Goal: Find specific page/section: Find specific page/section

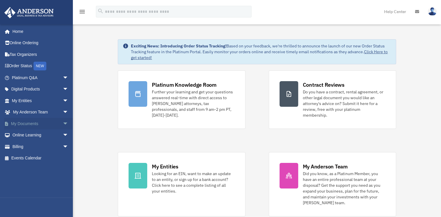
click at [63, 123] on span "arrow_drop_down" at bounding box center [69, 124] width 12 height 12
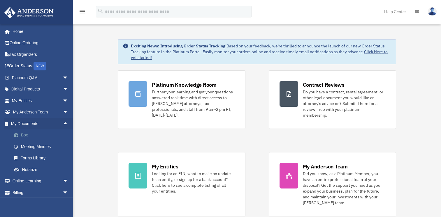
click at [22, 133] on link "Box" at bounding box center [42, 136] width 69 height 12
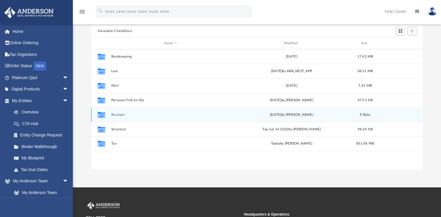
scroll to position [58, 0]
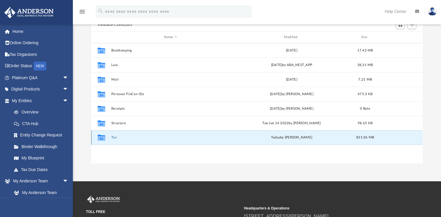
click at [114, 136] on button "Tax" at bounding box center [170, 138] width 119 height 4
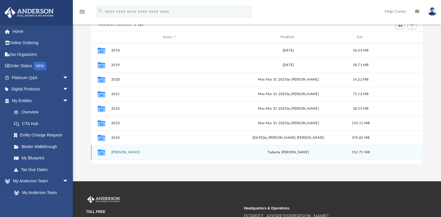
click at [100, 153] on icon "grid" at bounding box center [102, 153] width 8 height 6
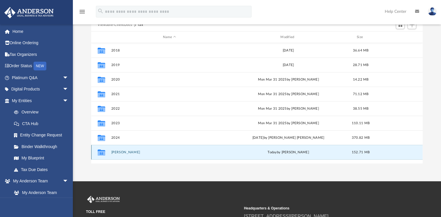
click at [122, 153] on button "[PERSON_NAME]" at bounding box center [169, 153] width 116 height 4
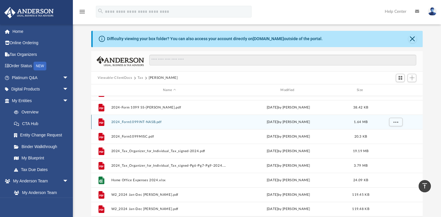
scroll to position [0, 0]
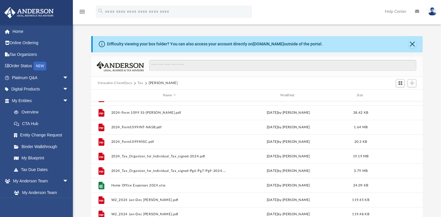
click at [142, 83] on button "Tax" at bounding box center [141, 83] width 6 height 5
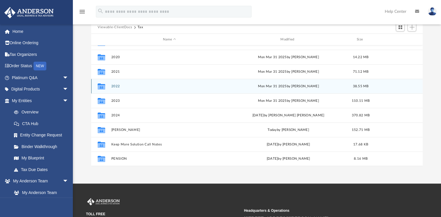
scroll to position [58, 0]
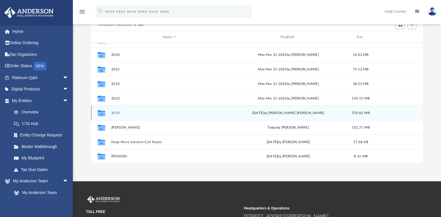
click at [102, 113] on icon "grid" at bounding box center [102, 114] width 8 height 5
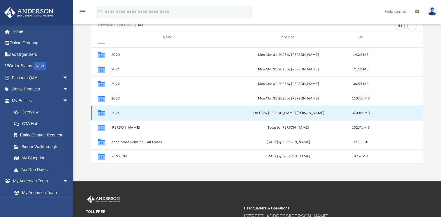
click at [102, 113] on icon "grid" at bounding box center [102, 114] width 8 height 5
drag, startPoint x: 102, startPoint y: 113, endPoint x: 118, endPoint y: 113, distance: 16.0
click at [118, 113] on button "2024" at bounding box center [169, 113] width 116 height 4
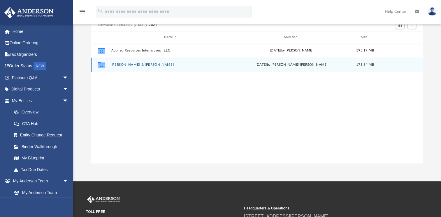
click at [128, 65] on button "[PERSON_NAME] & [PERSON_NAME]" at bounding box center [170, 65] width 119 height 4
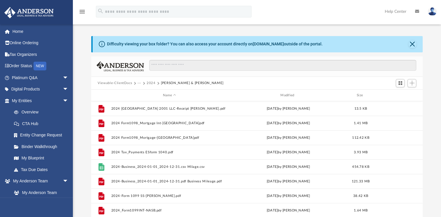
click at [168, 82] on button "[PERSON_NAME] & [PERSON_NAME]" at bounding box center [192, 83] width 63 height 5
click at [151, 82] on button "2024" at bounding box center [151, 83] width 9 height 5
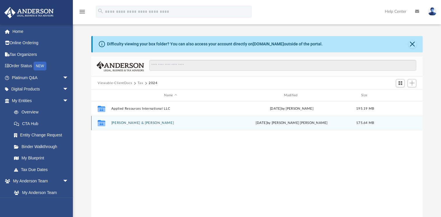
click at [101, 124] on icon "grid" at bounding box center [102, 124] width 8 height 5
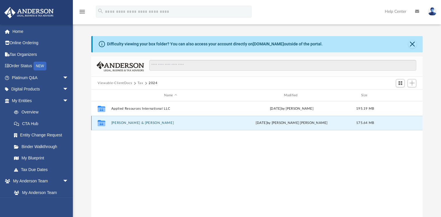
click at [120, 122] on button "[PERSON_NAME] & [PERSON_NAME]" at bounding box center [170, 123] width 119 height 4
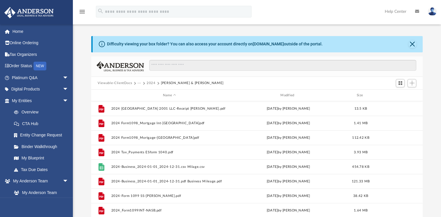
click at [148, 81] on button "2024" at bounding box center [151, 83] width 9 height 5
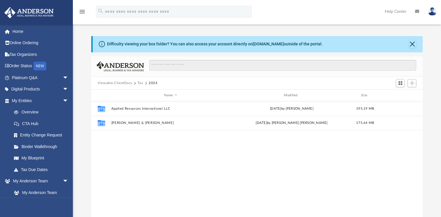
click at [139, 83] on button "Tax" at bounding box center [141, 83] width 6 height 5
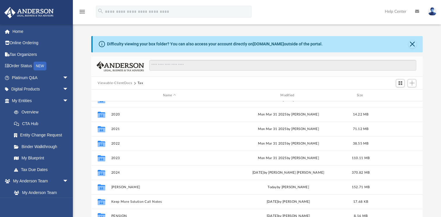
scroll to position [25, 0]
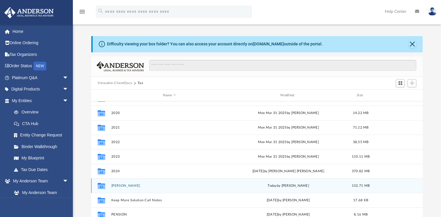
click at [118, 185] on button "[PERSON_NAME]" at bounding box center [169, 186] width 116 height 4
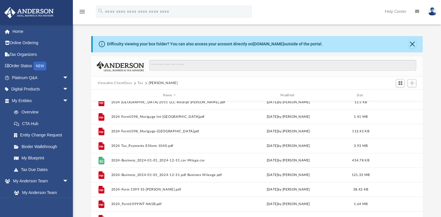
scroll to position [0, 0]
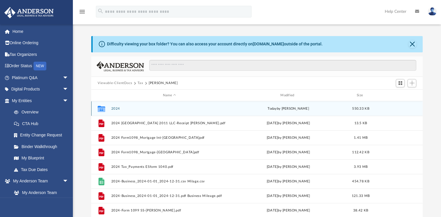
click at [118, 108] on button "2024" at bounding box center [169, 109] width 116 height 4
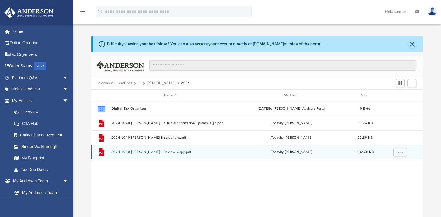
click at [103, 152] on icon "grid" at bounding box center [101, 153] width 6 height 8
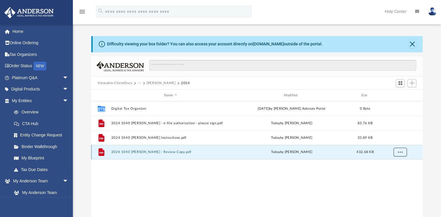
click at [401, 152] on span "More options" at bounding box center [400, 152] width 5 height 3
click at [392, 165] on li "Preview" at bounding box center [394, 164] width 17 height 6
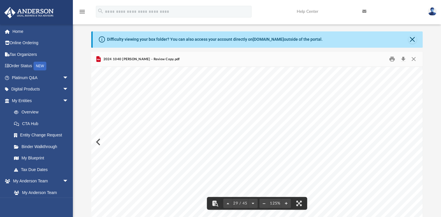
scroll to position [10431, 58]
drag, startPoint x: 318, startPoint y: 211, endPoint x: 280, endPoint y: 214, distance: 37.7
click at [280, 214] on div "Interest on U.S. Savings Bonds Unrecaptured Section 1250 Gain 430191 [DATE] Nam…" at bounding box center [256, 142] width 331 height 150
